Goal: Information Seeking & Learning: Understand process/instructions

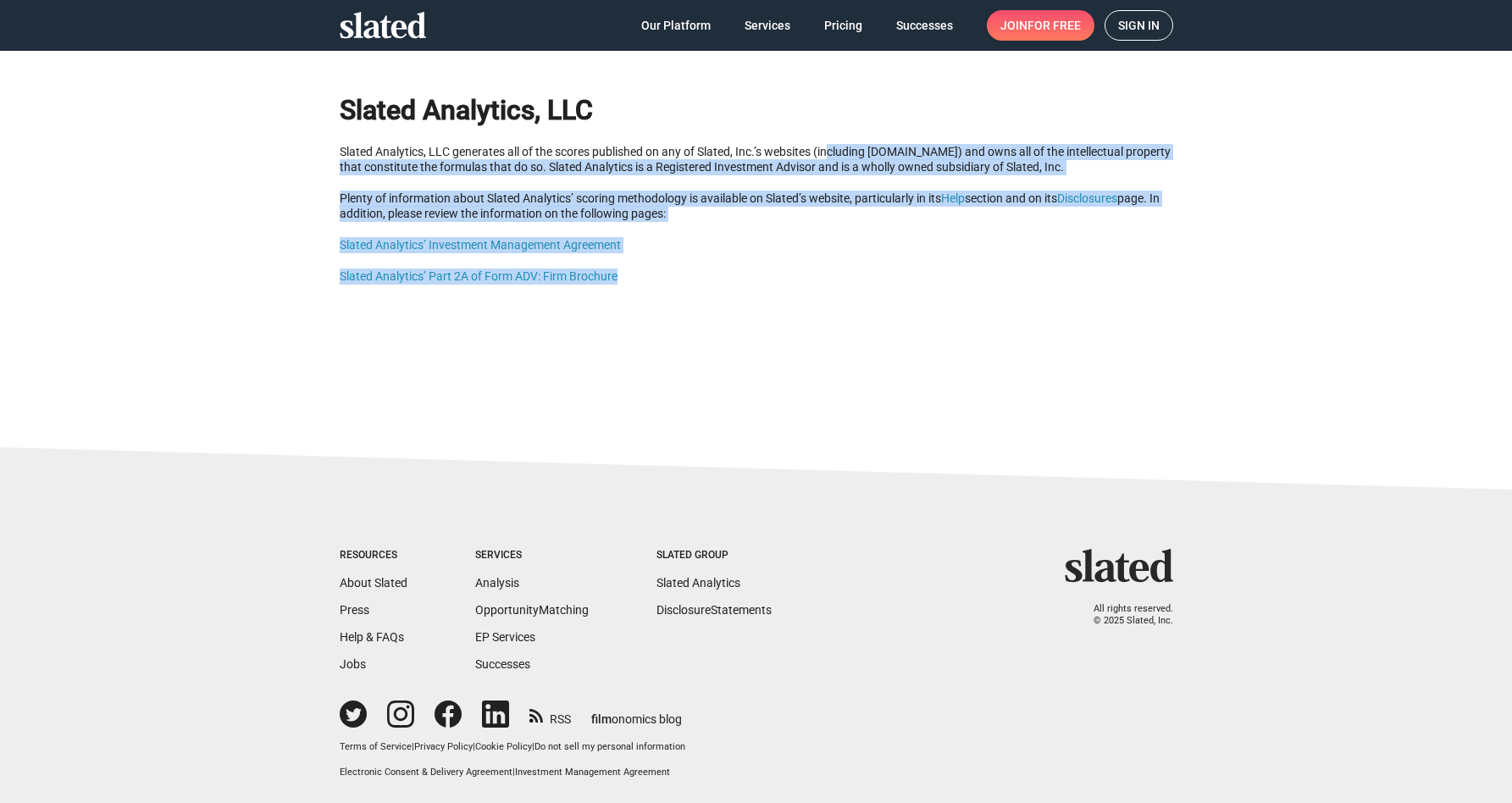
drag, startPoint x: 831, startPoint y: 147, endPoint x: 794, endPoint y: 310, distance: 167.1
click at [794, 310] on div "Slated Analytics, LLC Slated Analytics, LLC generates all of the scores publish…" at bounding box center [756, 223] width 1512 height 346
click at [769, 314] on div "Slated Analytics, LLC Slated Analytics, LLC generates all of the scores publish…" at bounding box center [756, 223] width 1512 height 346
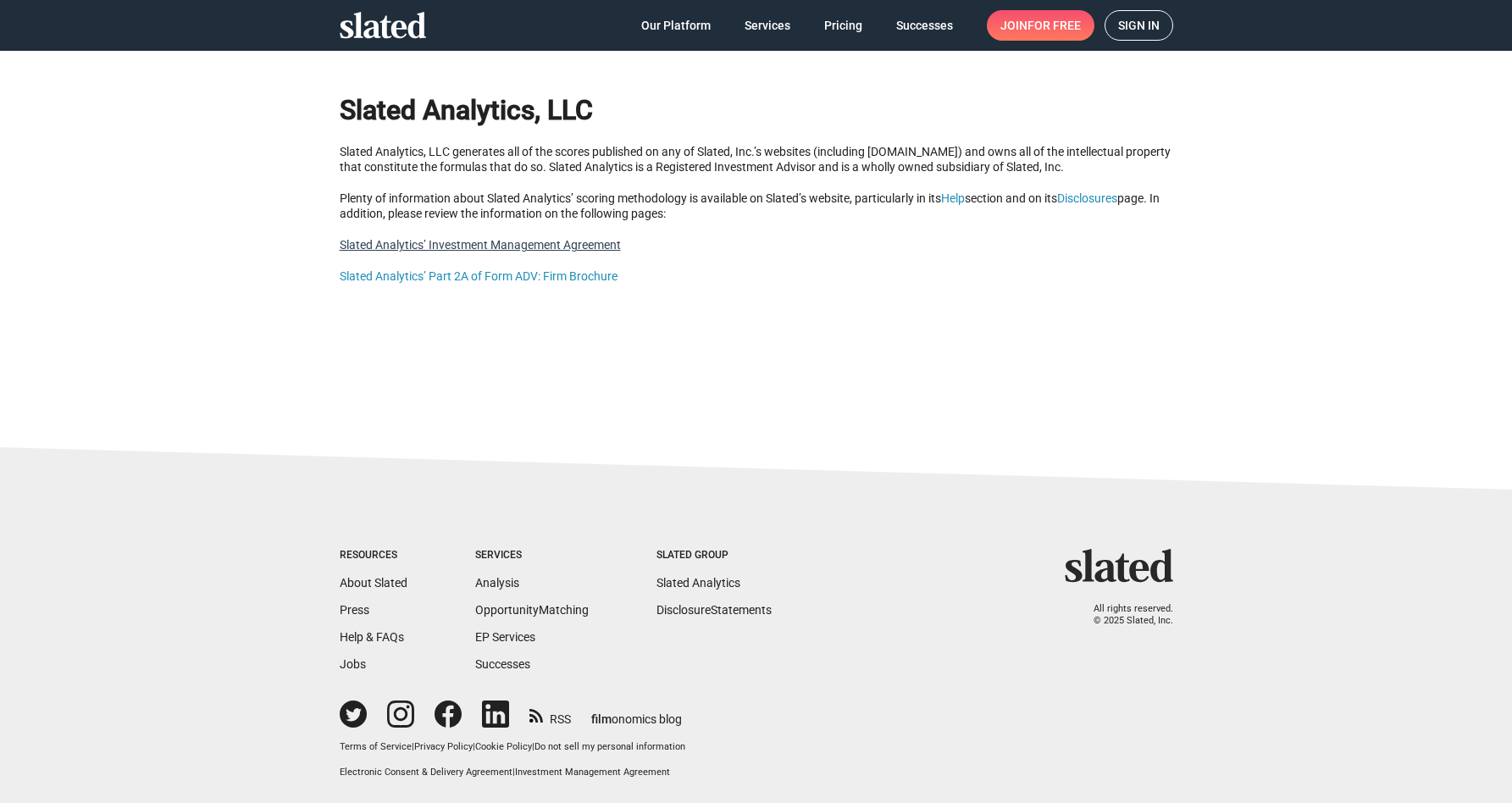
click at [460, 247] on link "Slated Analytics’ Investment Management Agreement" at bounding box center [480, 245] width 282 height 14
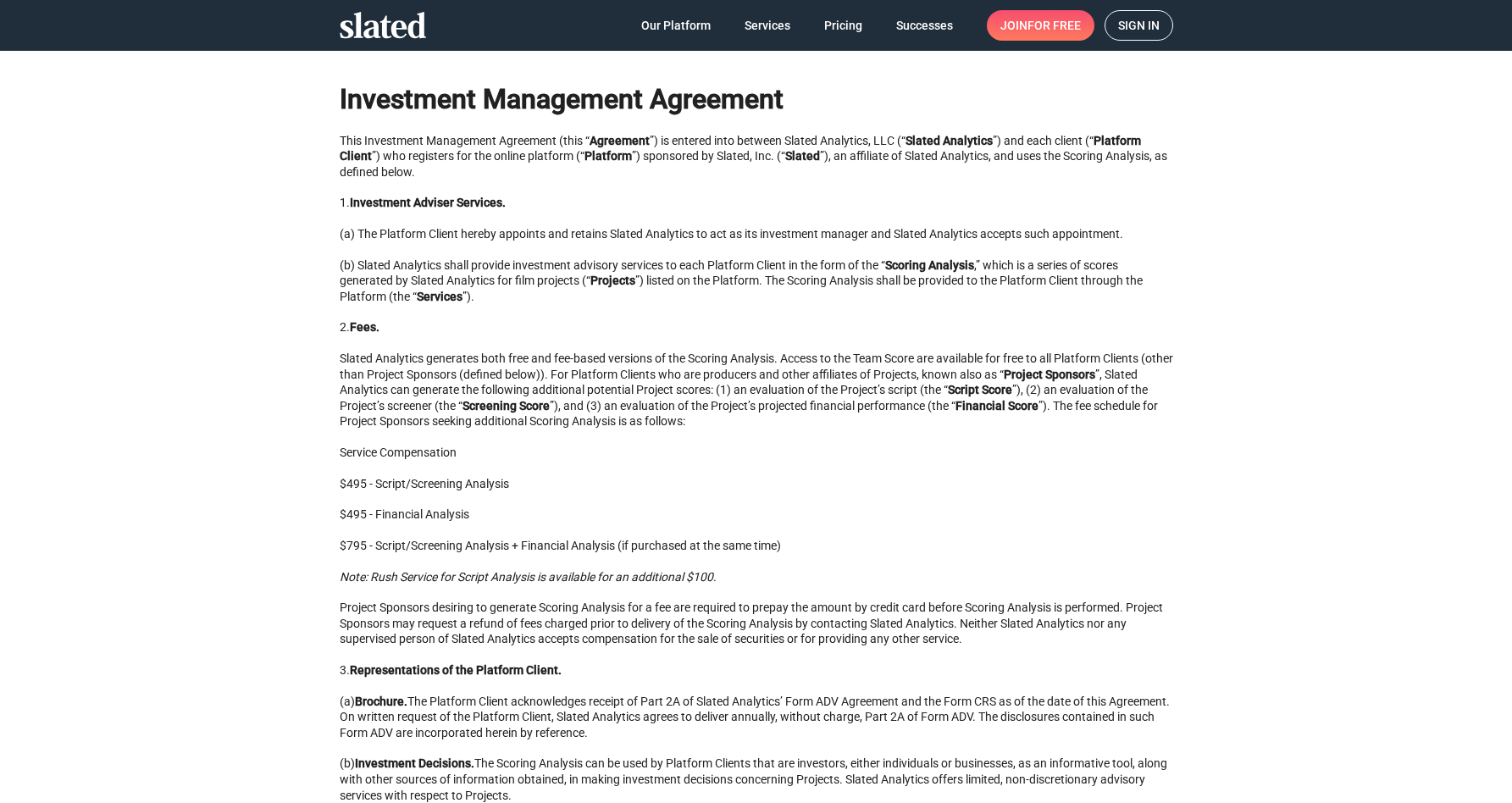
scroll to position [15, 0]
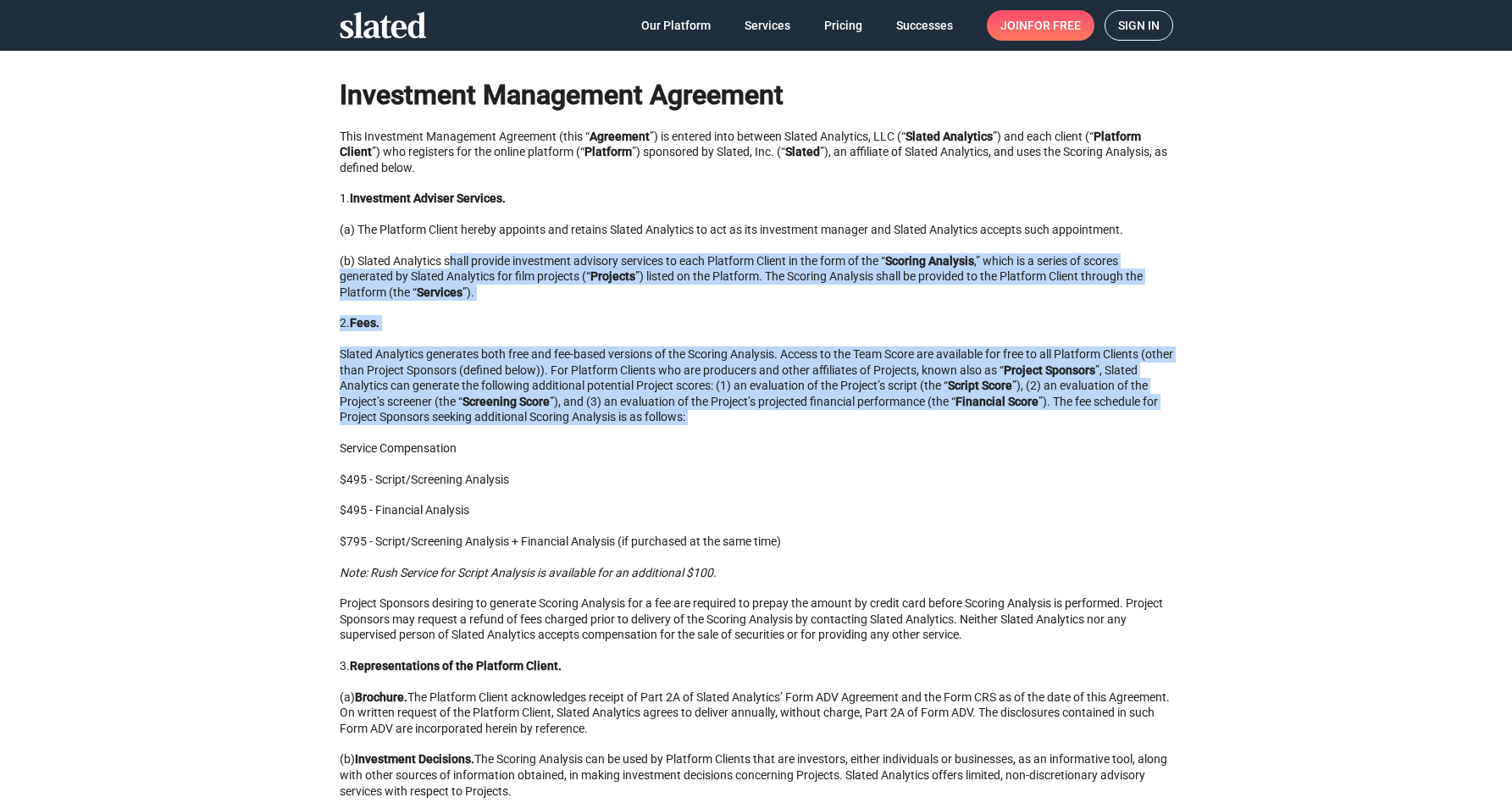
drag, startPoint x: 452, startPoint y: 260, endPoint x: 495, endPoint y: 429, distance: 174.4
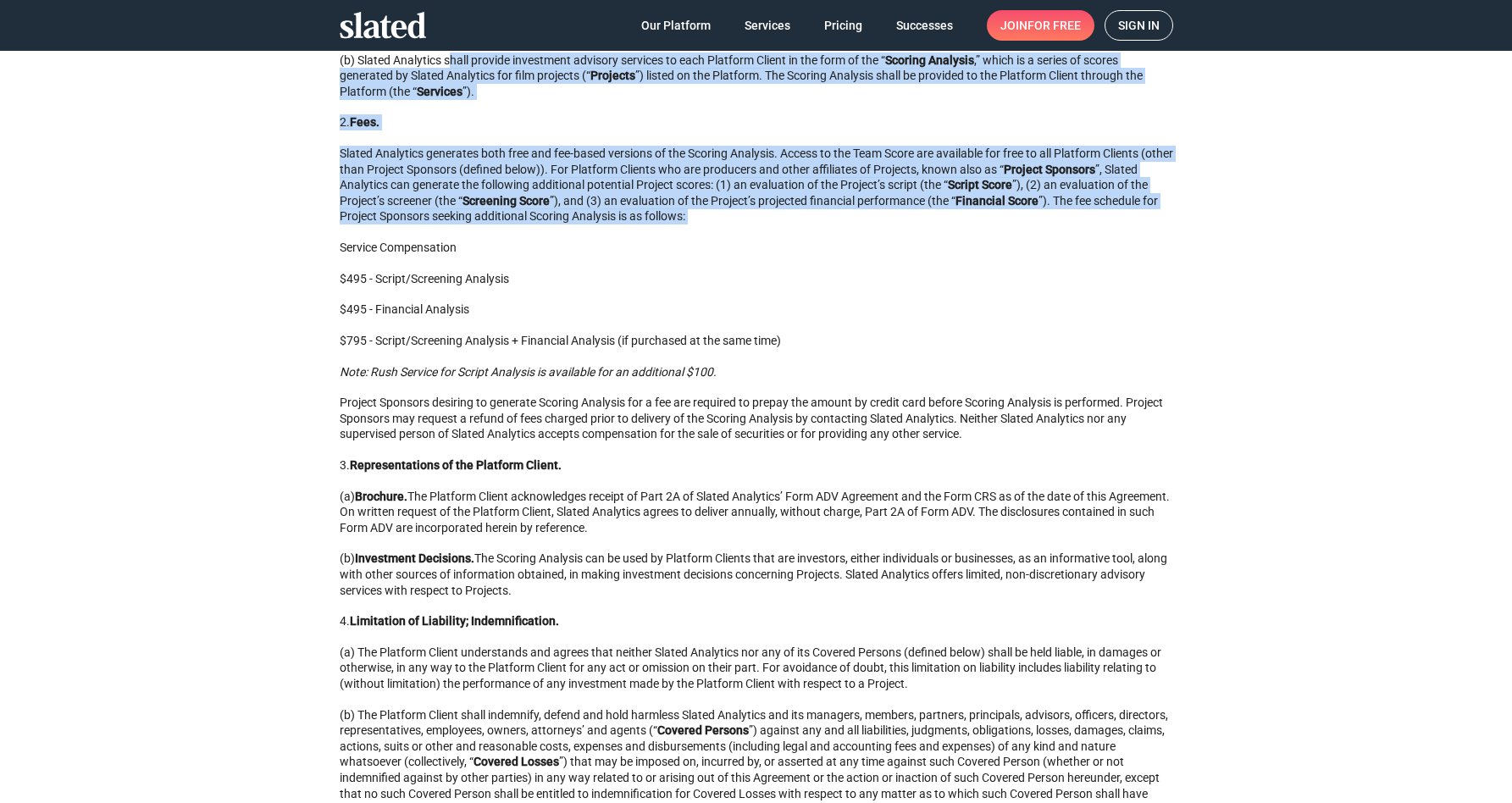
scroll to position [217, 0]
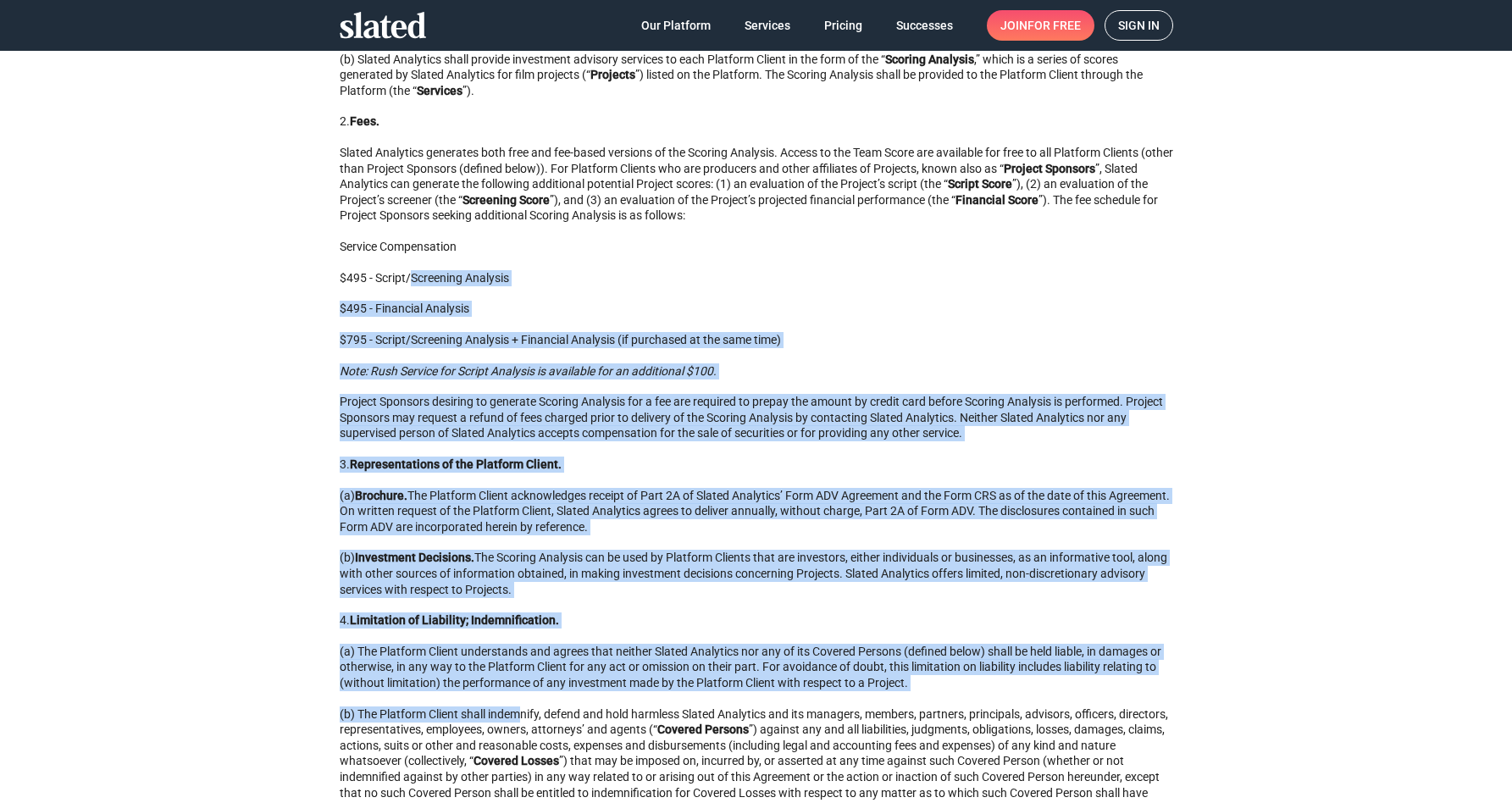
drag, startPoint x: 409, startPoint y: 281, endPoint x: 519, endPoint y: 712, distance: 444.8
click at [519, 712] on div "Investment Management Agreement This Investment Management Agreement (this “ Ag…" at bounding box center [756, 621] width 868 height 1520
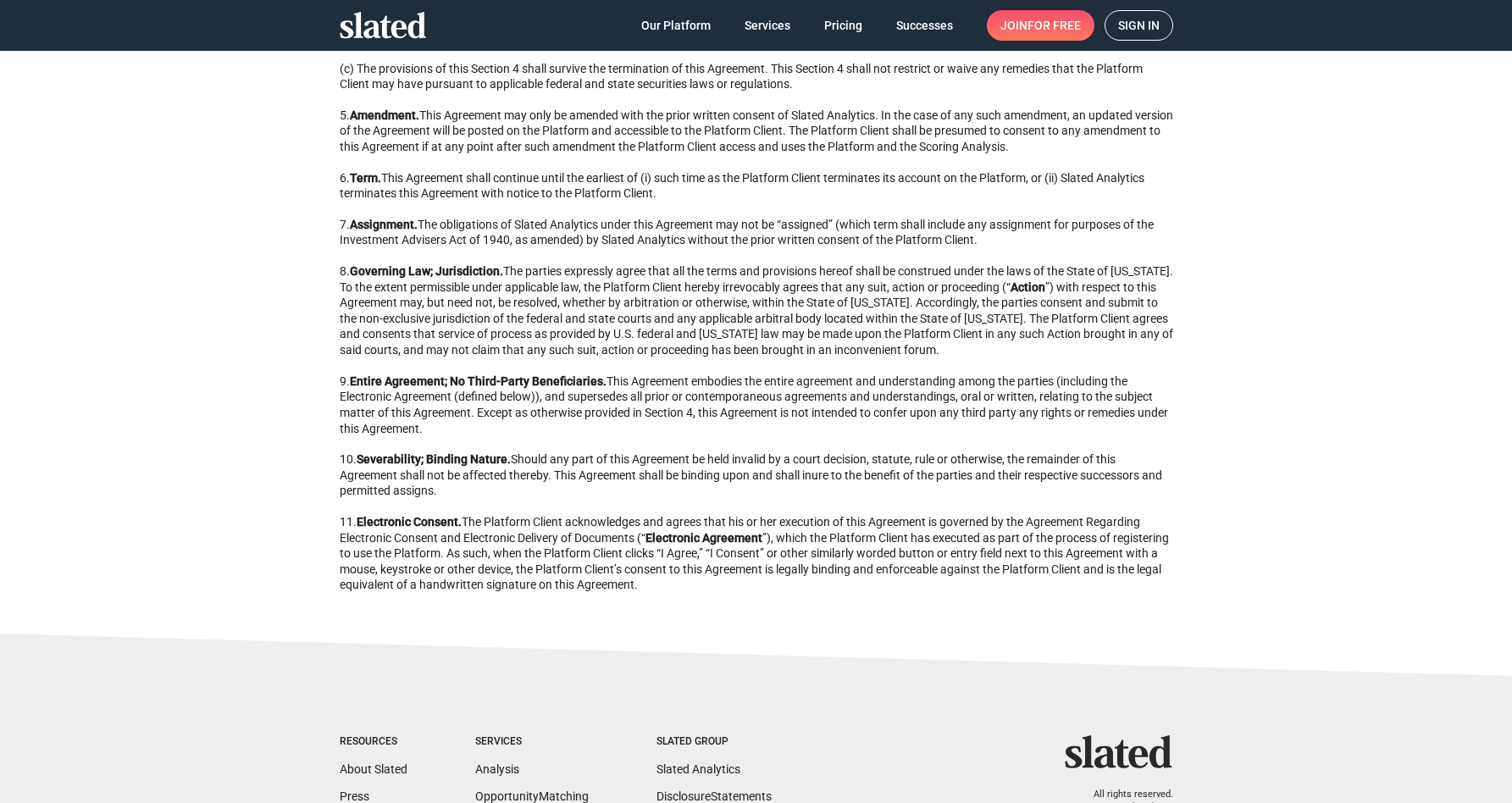
scroll to position [1193, 0]
